Goal: Information Seeking & Learning: Learn about a topic

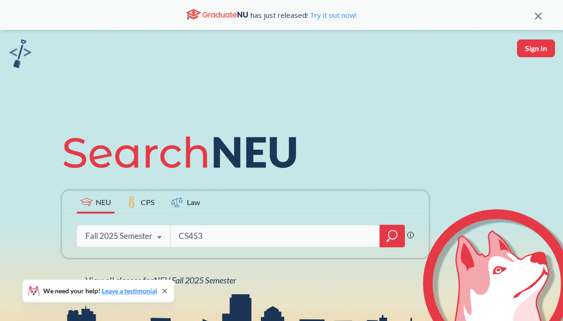
type input "CS4530"
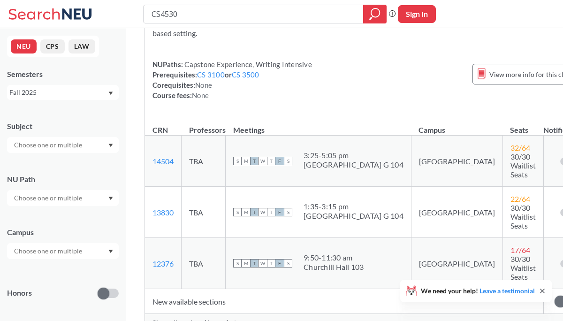
scroll to position [101, 0]
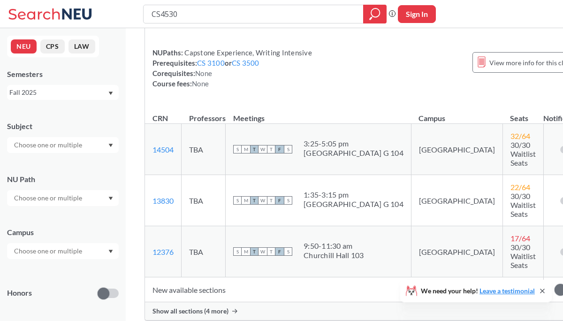
click at [225, 307] on span "Show all sections (4 more)" at bounding box center [191, 311] width 76 height 8
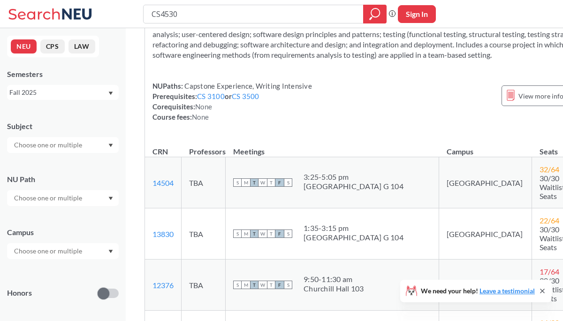
scroll to position [57, 0]
click at [217, 101] on link "CS 3100" at bounding box center [211, 97] width 28 height 8
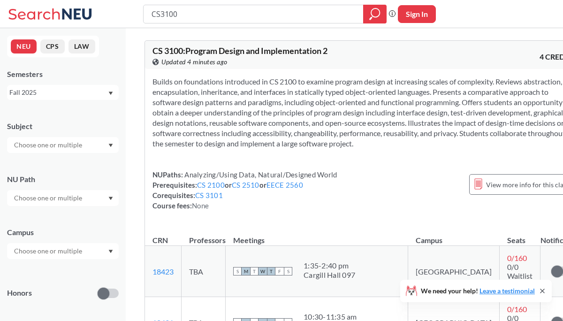
type input "CS4530"
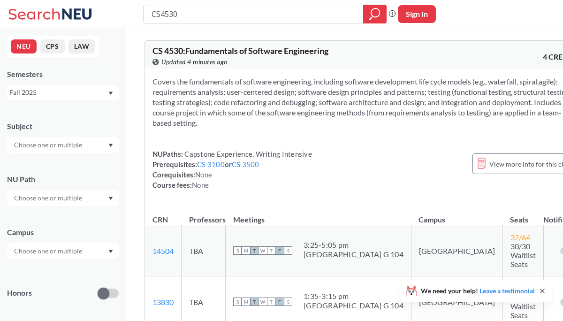
scroll to position [57, 0]
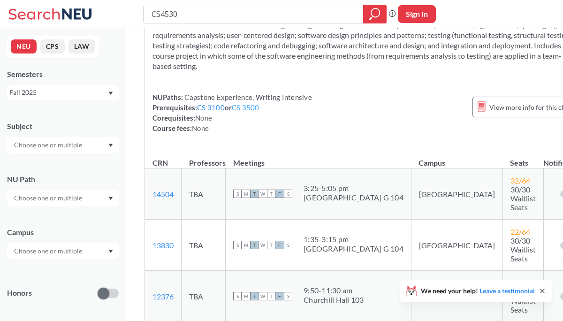
click at [245, 110] on link "CS 3500" at bounding box center [246, 107] width 28 height 8
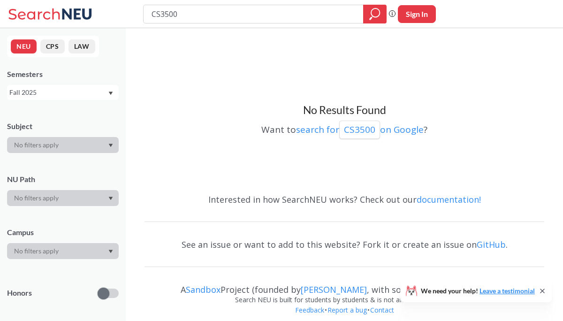
type input "CS4530"
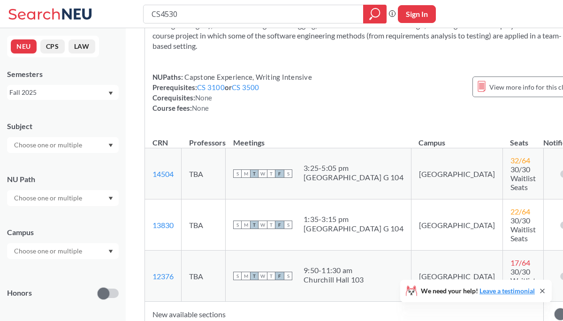
scroll to position [207, 0]
